Goal: Task Accomplishment & Management: Complete application form

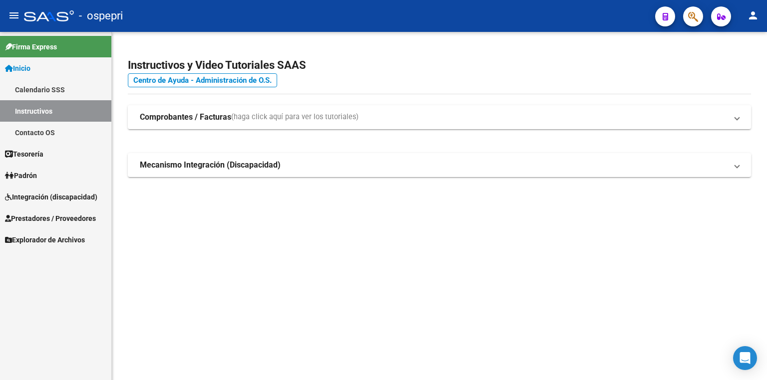
click at [60, 190] on link "Integración (discapacidad)" at bounding box center [55, 196] width 111 height 21
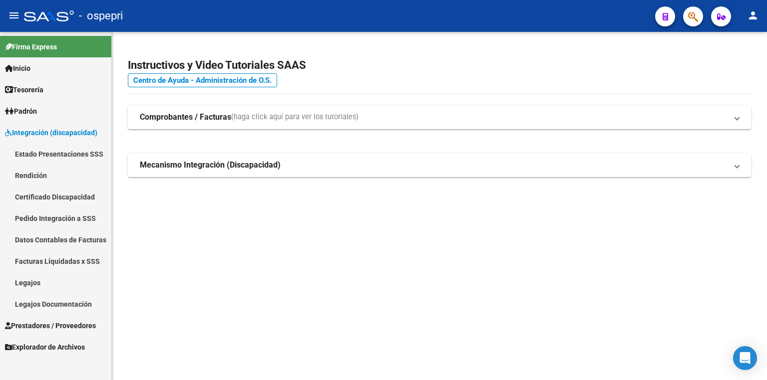
click at [57, 198] on link "Certificado Discapacidad" at bounding box center [55, 196] width 111 height 21
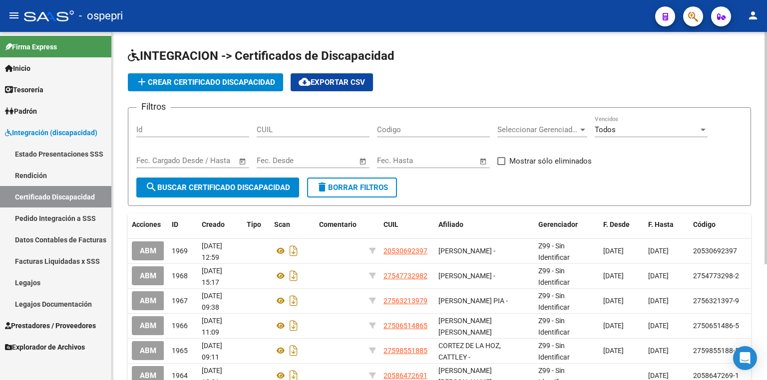
click at [506, 90] on div "add Crear Certificado Discapacidad cloud_download Exportar CSV" at bounding box center [439, 82] width 623 height 18
click at [265, 81] on span "add Crear Certificado Discapacidad" at bounding box center [205, 82] width 139 height 9
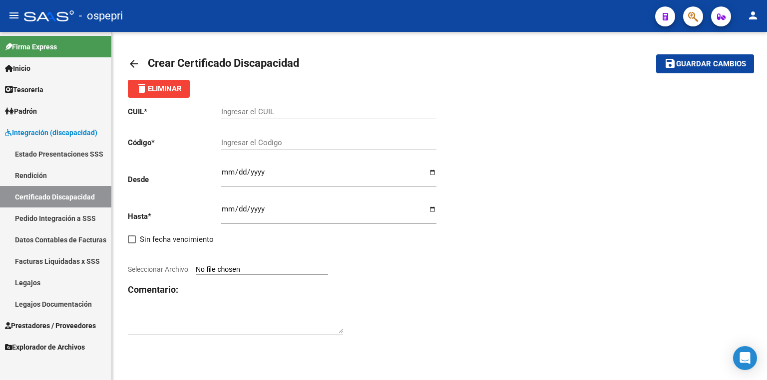
click at [279, 112] on input "Ingresar el CUIL" at bounding box center [328, 111] width 215 height 9
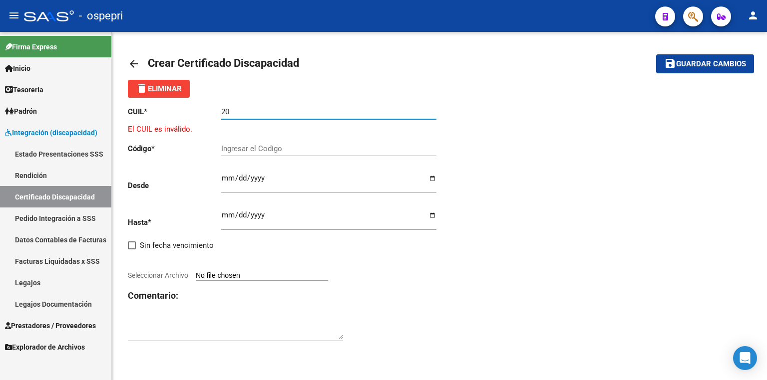
paste input "-58403050"
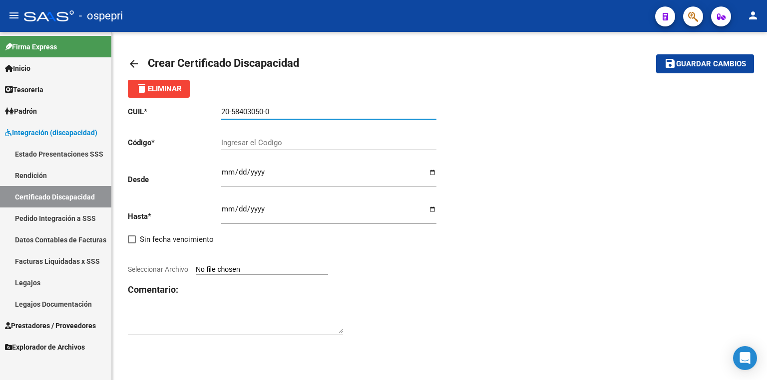
type input "20-58403050-0"
click at [314, 144] on input "Ingresar el Codigo" at bounding box center [328, 142] width 215 height 9
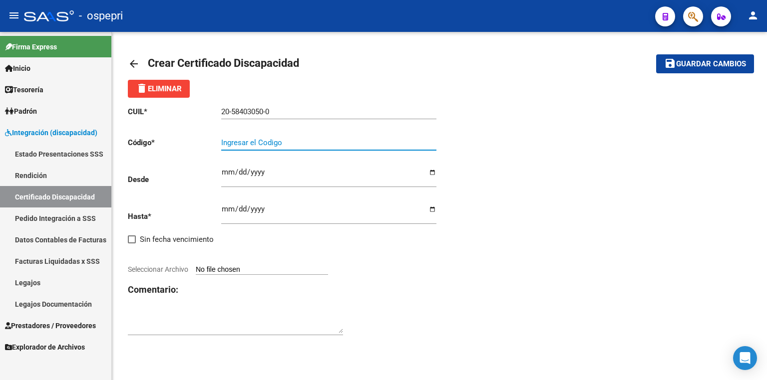
paste input "58403050"
type input "58403050"
drag, startPoint x: 265, startPoint y: 143, endPoint x: 212, endPoint y: 140, distance: 53.0
click at [212, 140] on app-form-text-field "Código * 58403050 Ingresar el Codigo" at bounding box center [282, 142] width 308 height 9
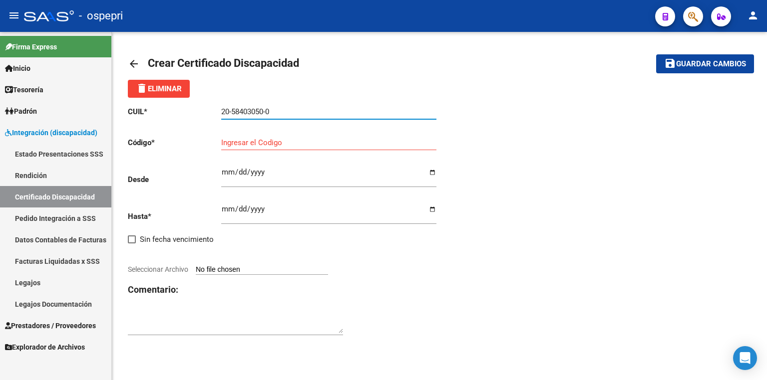
drag, startPoint x: 280, startPoint y: 111, endPoint x: 86, endPoint y: 109, distance: 194.6
click at [86, 109] on mat-sidenav-container "Firma Express Inicio Calendario SSS Instructivos Contacto OS Tesorería Extracto…" at bounding box center [383, 206] width 767 height 348
click at [245, 144] on input "Ingresar el Codigo" at bounding box center [328, 142] width 215 height 9
paste input "20-58403050-0"
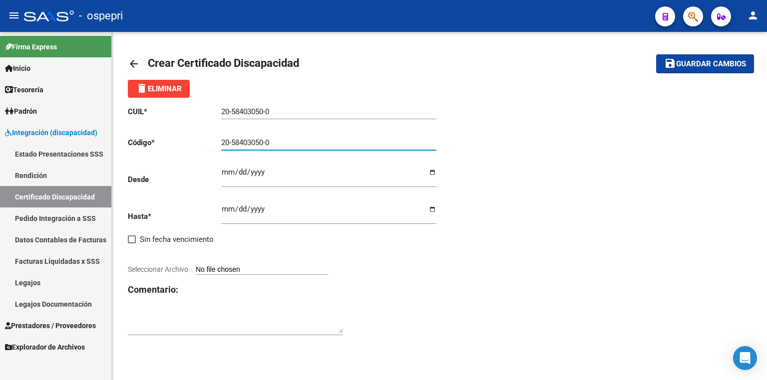
type input "20-58403050-0"
click at [406, 339] on div "CUIL * 20-58403050-0 Ingresar el CUIL Código * 20-58403050-0 Ingresar el Codigo…" at bounding box center [283, 221] width 311 height 247
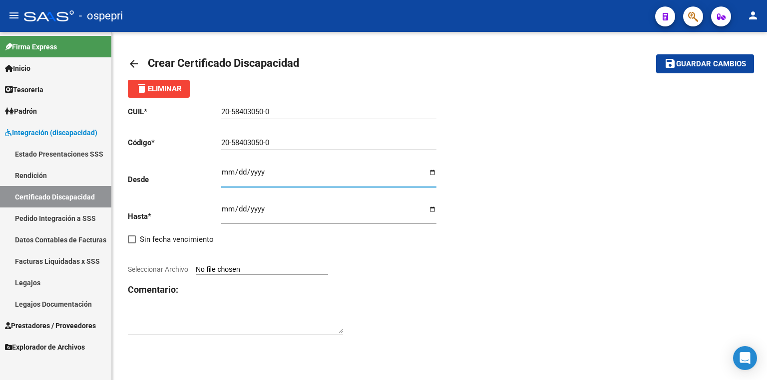
click at [226, 170] on input "Ingresar fec. Desde" at bounding box center [328, 176] width 215 height 16
type input "[DATE]"
click at [224, 211] on input "Ingresar fec. Hasta" at bounding box center [328, 213] width 215 height 16
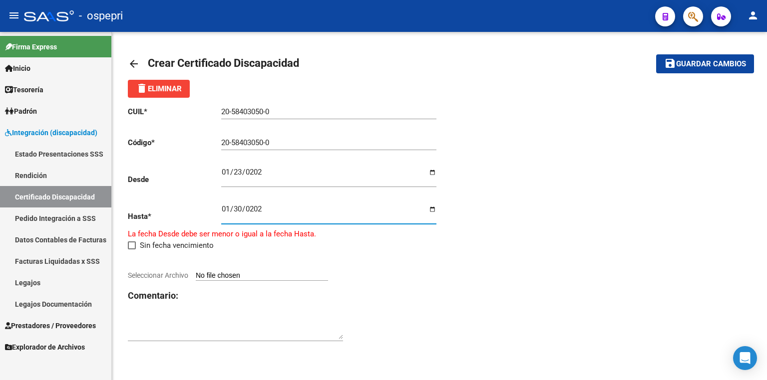
type input "[DATE]"
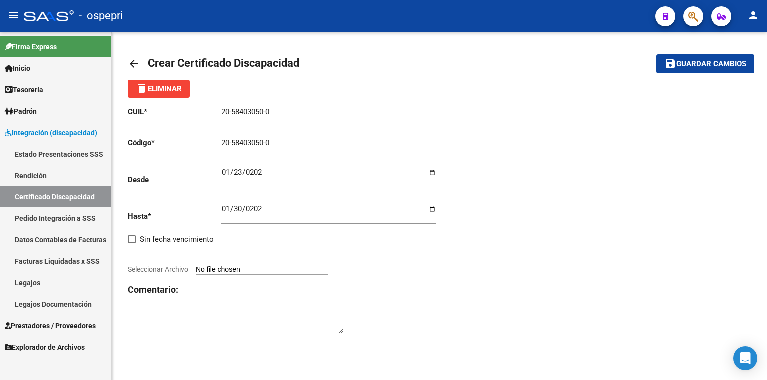
click at [646, 258] on div "CUIL * 20-58403050-0 Ingresar el CUIL Código * 20-58403050-0 Ingresar el Codigo…" at bounding box center [439, 221] width 623 height 247
click at [241, 270] on input "Seleccionar Archivo" at bounding box center [262, 269] width 132 height 9
type input "C:\fakepath\CUD.jpg"
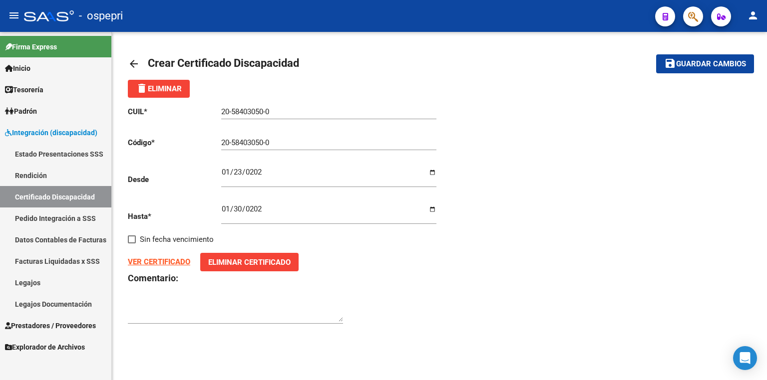
click at [725, 60] on span "Guardar cambios" at bounding box center [711, 64] width 70 height 9
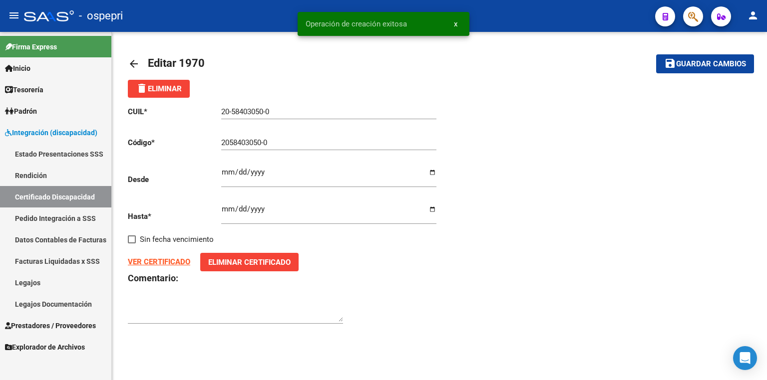
click at [40, 285] on link "Legajos" at bounding box center [55, 282] width 111 height 21
